Goal: Task Accomplishment & Management: Complete application form

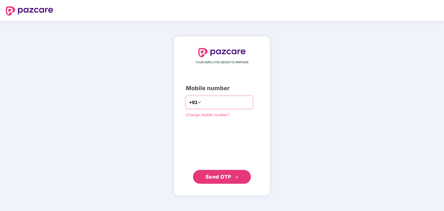
click at [202, 101] on input "********" at bounding box center [225, 102] width 47 height 9
type input "**********"
click at [224, 181] on button "Send OTP" at bounding box center [222, 177] width 58 height 14
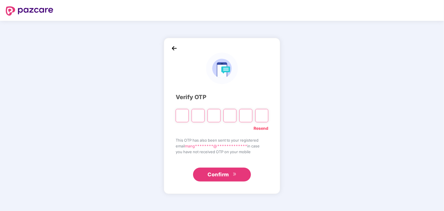
type input "*"
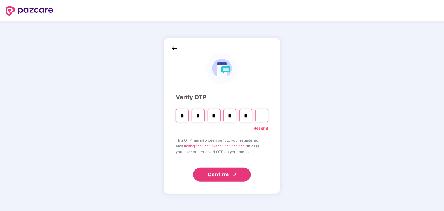
type input "*"
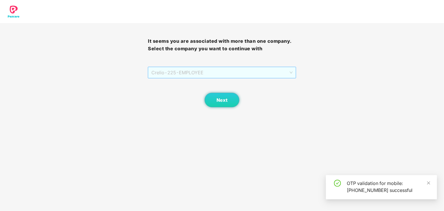
click at [265, 70] on span "Crelio - 225 - EMPLOYEE" at bounding box center [221, 72] width 141 height 11
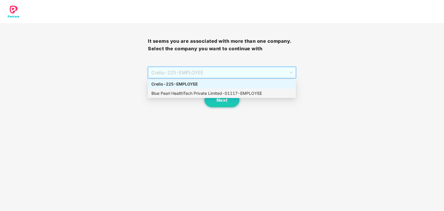
click at [194, 94] on div "Blue Pearl HealthTech Private Limited - 01117 - EMPLOYEE" at bounding box center [221, 93] width 141 height 6
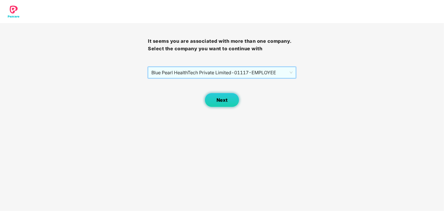
click at [217, 100] on span "Next" at bounding box center [221, 99] width 11 height 5
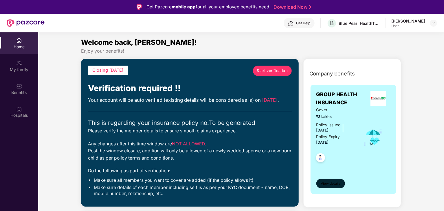
click at [332, 183] on span "View details" at bounding box center [330, 183] width 20 height 5
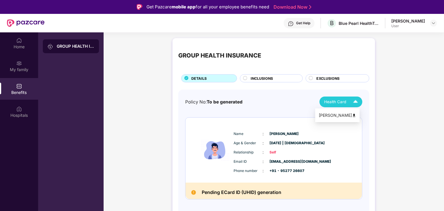
scroll to position [29, 0]
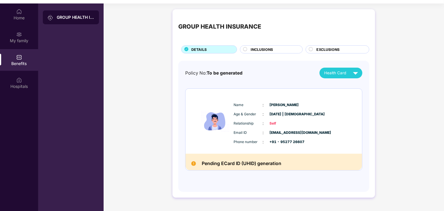
click at [270, 48] on span "INCLUSIONS" at bounding box center [261, 49] width 22 height 5
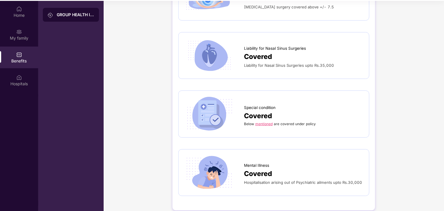
scroll to position [32, 0]
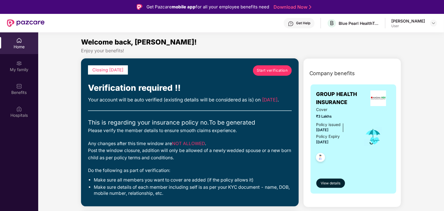
scroll to position [29, 0]
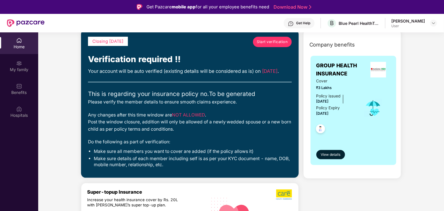
click at [277, 41] on span "Start verification" at bounding box center [272, 42] width 31 height 6
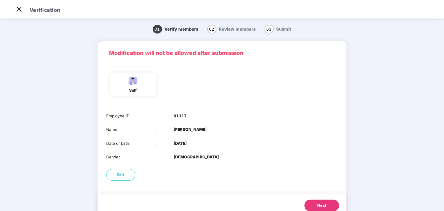
scroll to position [19, 0]
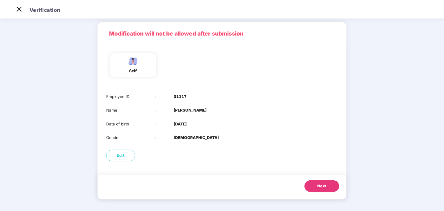
click at [321, 188] on span "Next" at bounding box center [321, 186] width 9 height 6
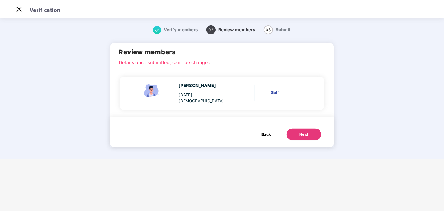
scroll to position [0, 0]
click at [15, 10] on img at bounding box center [18, 9] width 9 height 9
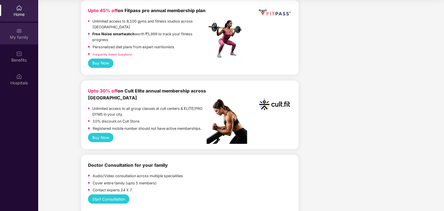
scroll to position [260, 0]
click at [16, 30] on img at bounding box center [19, 31] width 6 height 6
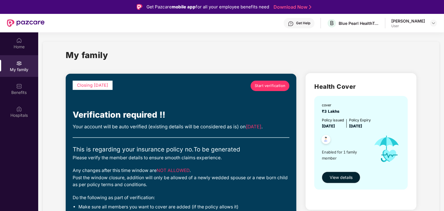
click at [265, 87] on span "Start verification" at bounding box center [270, 86] width 31 height 6
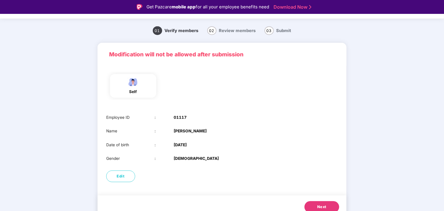
scroll to position [19, 0]
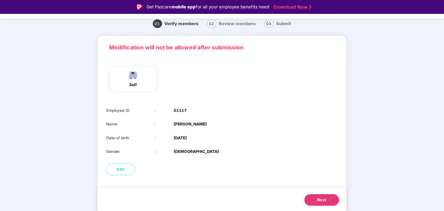
click at [324, 202] on span "Next" at bounding box center [321, 200] width 9 height 6
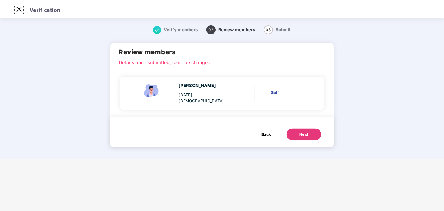
click at [21, 8] on img at bounding box center [18, 9] width 9 height 9
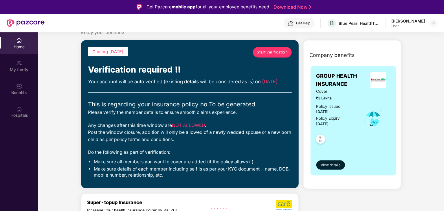
scroll to position [29, 0]
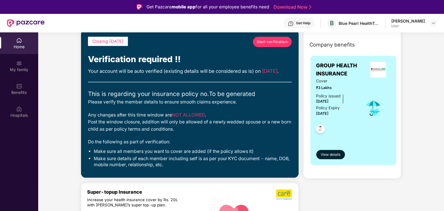
click at [296, 21] on div "Get Help" at bounding box center [303, 23] width 14 height 5
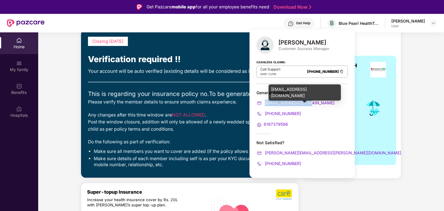
drag, startPoint x: 309, startPoint y: 103, endPoint x: 265, endPoint y: 103, distance: 44.3
click at [265, 103] on div "[EMAIL_ADDRESS][DOMAIN_NAME]" at bounding box center [301, 103] width 91 height 6
copy span "[EMAIL_ADDRESS][DOMAIN_NAME]"
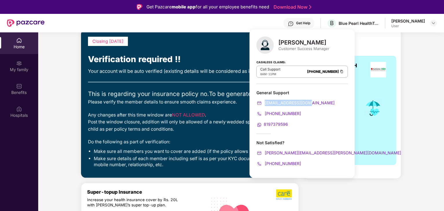
scroll to position [0, 0]
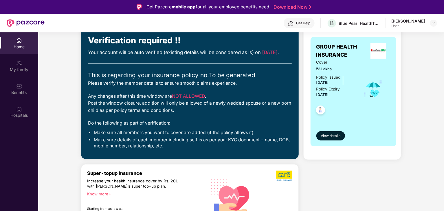
scroll to position [58, 0]
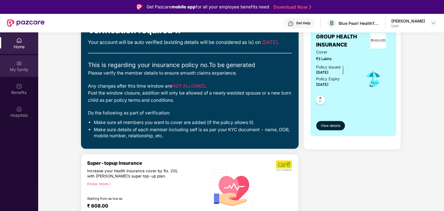
click at [33, 61] on div "My family" at bounding box center [19, 66] width 38 height 22
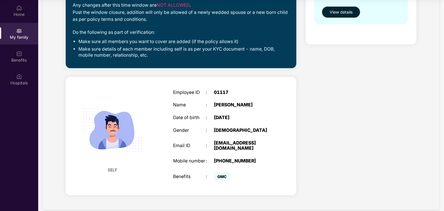
scroll to position [0, 0]
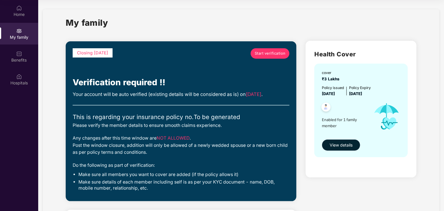
click at [341, 145] on span "View details" at bounding box center [340, 145] width 23 height 6
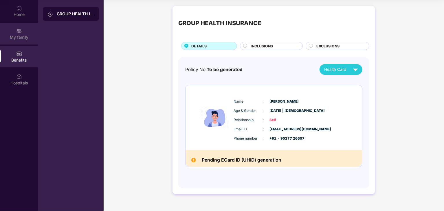
click at [25, 34] on div "My family" at bounding box center [19, 37] width 38 height 6
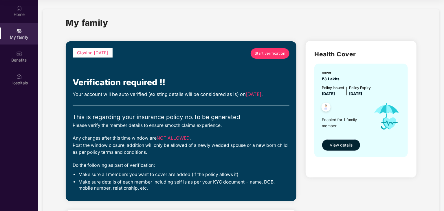
click at [338, 144] on span "View details" at bounding box center [340, 145] width 23 height 6
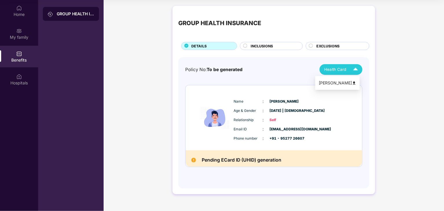
click at [348, 68] on div "Health Card" at bounding box center [342, 69] width 36 height 10
click at [396, 69] on div "GROUP HEALTH INSURANCE DETAILS INCLUSIONS EXCLUSIONS Policy No: To be generated…" at bounding box center [274, 103] width 340 height 200
click at [328, 45] on span "EXCLUSIONS" at bounding box center [327, 45] width 23 height 5
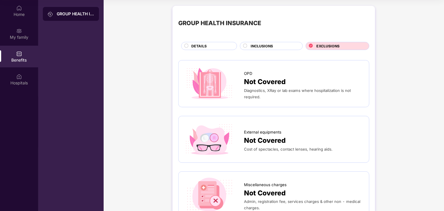
click at [276, 43] on div "INCLUSIONS" at bounding box center [271, 46] width 63 height 8
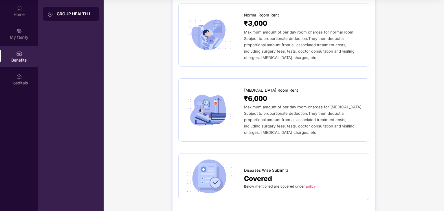
scroll to position [202, 0]
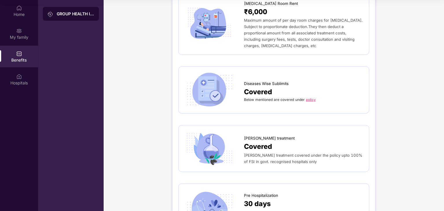
click at [311, 97] on link "policy" at bounding box center [311, 99] width 10 height 4
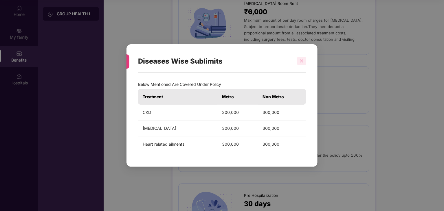
click at [303, 59] on icon "close" at bounding box center [301, 61] width 4 height 4
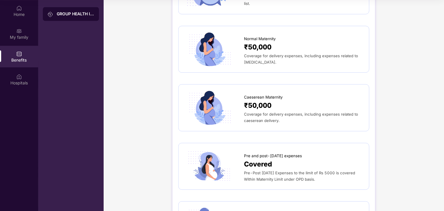
scroll to position [665, 0]
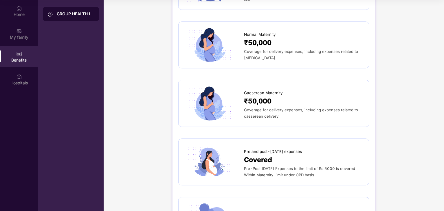
click at [263, 41] on span "₹50,000" at bounding box center [257, 43] width 27 height 11
click at [278, 29] on div "Normal Maternity" at bounding box center [303, 33] width 119 height 9
click at [275, 96] on div "₹50,000" at bounding box center [303, 101] width 119 height 11
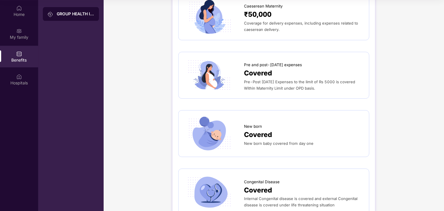
click at [278, 80] on span "Pre-Post Natal Expenses to the limit of Rs 5000 is covered Within Maternity Lim…" at bounding box center [299, 85] width 111 height 11
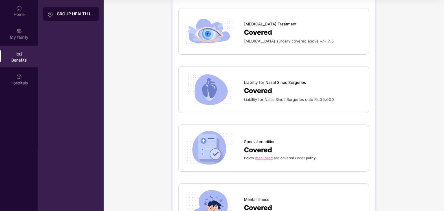
scroll to position [1006, 0]
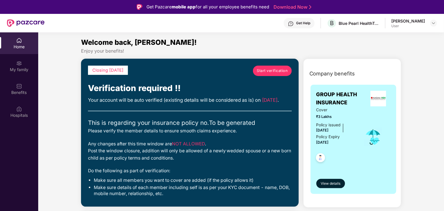
click at [276, 73] on span "Start verification" at bounding box center [272, 71] width 31 height 6
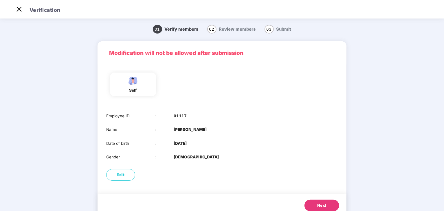
scroll to position [19, 0]
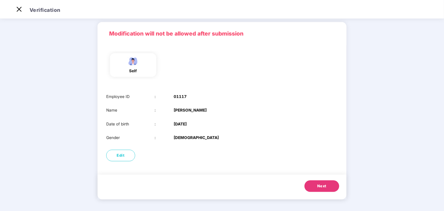
click at [317, 187] on span "Next" at bounding box center [321, 186] width 9 height 6
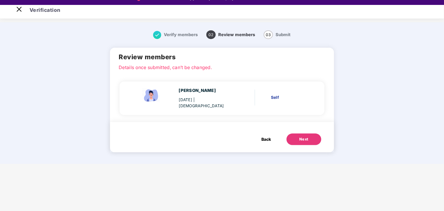
scroll to position [14, 0]
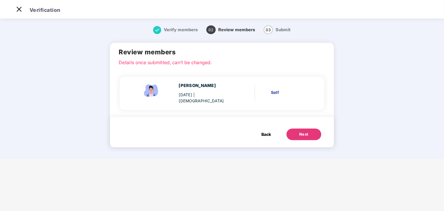
click at [266, 132] on span "Back" at bounding box center [266, 134] width 10 height 6
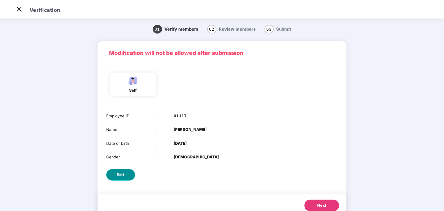
click at [122, 174] on span "Edit" at bounding box center [121, 175] width 8 height 6
select select "****"
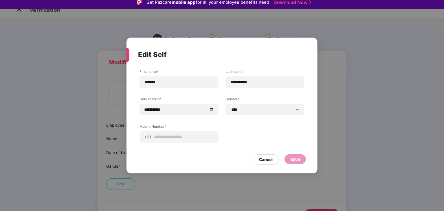
scroll to position [0, 0]
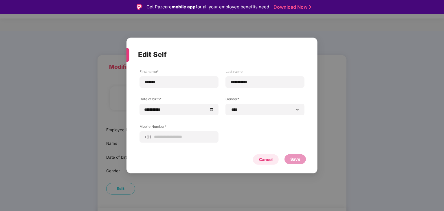
click at [266, 158] on div "Cancel" at bounding box center [266, 159] width 14 height 6
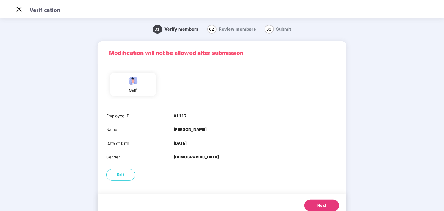
click at [325, 206] on span "Next" at bounding box center [321, 206] width 9 height 6
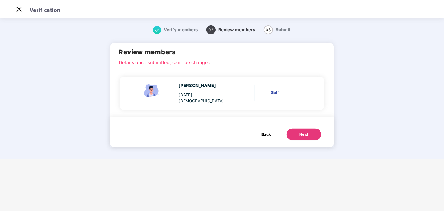
click at [275, 89] on div "Self" at bounding box center [289, 92] width 36 height 6
click at [150, 83] on img at bounding box center [151, 90] width 23 height 16
click at [209, 91] on div "Mangesh Suresh Alat [DATE] | [DEMOGRAPHIC_DATA]" at bounding box center [205, 93] width 55 height 22
click at [208, 79] on div "Mangesh Suresh Alat [DATE] | [DEMOGRAPHIC_DATA] Self" at bounding box center [221, 94] width 205 height 34
click at [158, 58] on div "Review members Details once submitted, can’t be changed." at bounding box center [222, 56] width 224 height 26
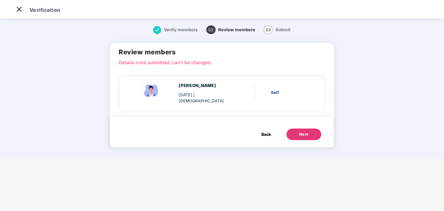
click at [267, 133] on span "Back" at bounding box center [266, 134] width 10 height 6
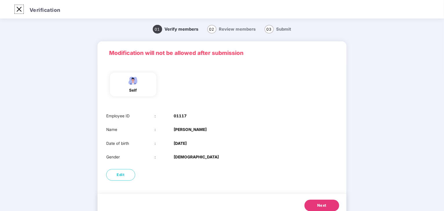
click at [17, 11] on img at bounding box center [18, 9] width 9 height 9
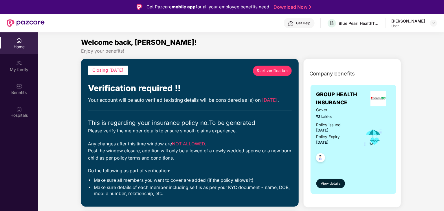
click at [305, 21] on div "Get Help" at bounding box center [298, 23] width 31 height 10
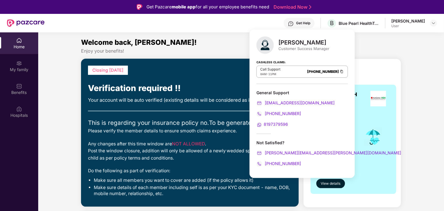
click at [204, 36] on section "Welcome back, [PERSON_NAME]! Enjoy your benefits! Closing [DATE] Start verifica…" at bounding box center [240, 137] width 405 height 211
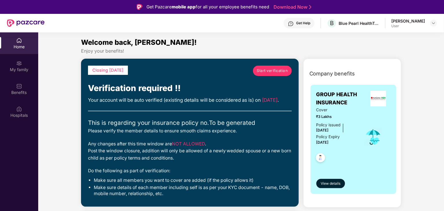
click at [274, 69] on span "Start verification" at bounding box center [272, 71] width 31 height 6
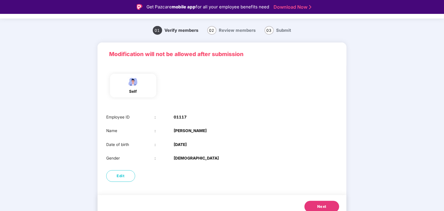
scroll to position [19, 0]
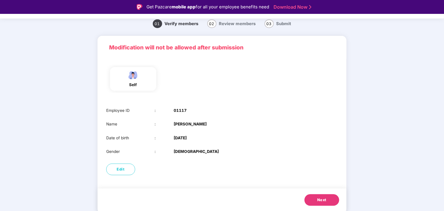
click at [327, 199] on button "Next" at bounding box center [321, 200] width 35 height 12
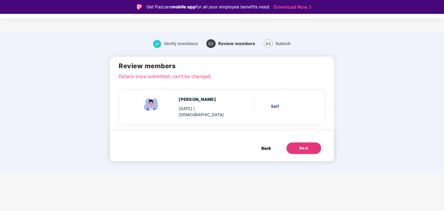
scroll to position [0, 0]
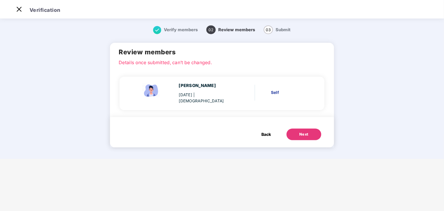
click at [303, 132] on div "Next" at bounding box center [303, 135] width 9 height 6
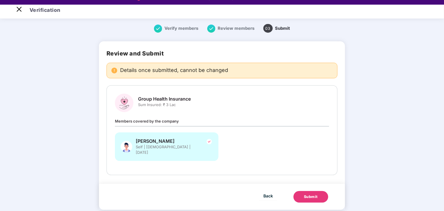
scroll to position [14, 0]
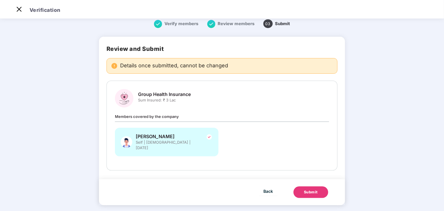
click at [315, 189] on div "Submit" at bounding box center [311, 192] width 14 height 6
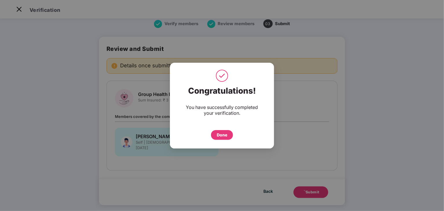
click at [222, 135] on div "Done" at bounding box center [222, 135] width 10 height 6
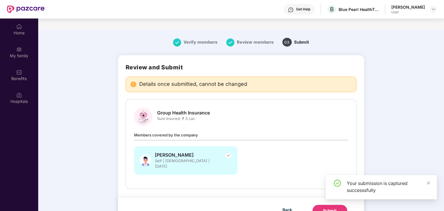
scroll to position [32, 0]
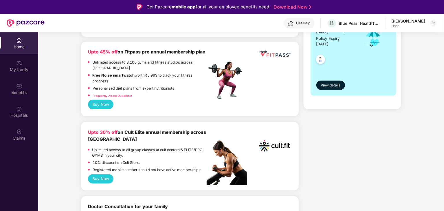
scroll to position [145, 0]
click at [335, 86] on span "View details" at bounding box center [330, 84] width 20 height 5
